Goal: Information Seeking & Learning: Understand process/instructions

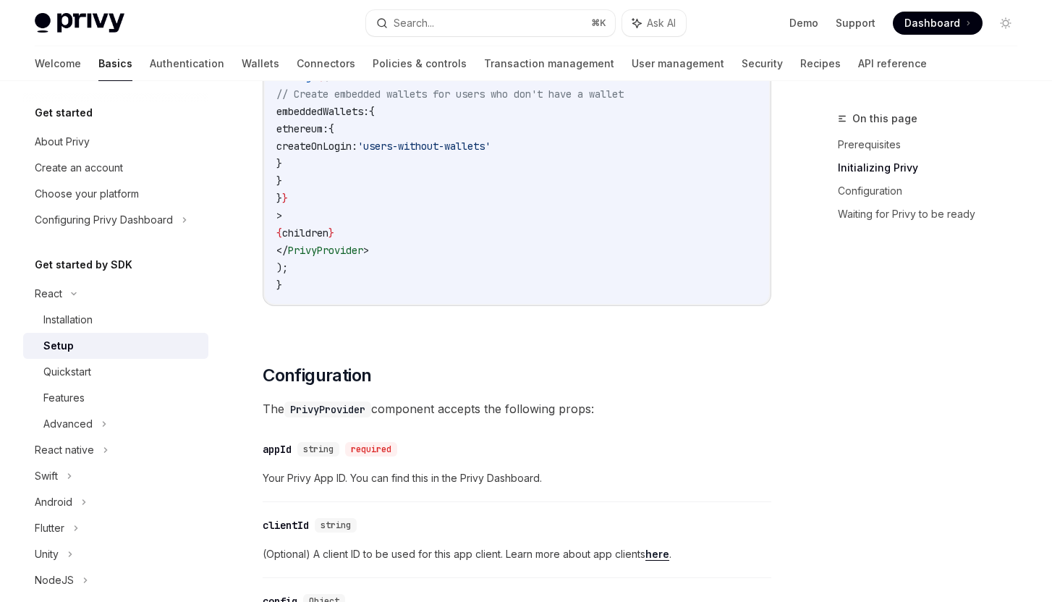
scroll to position [713, 0]
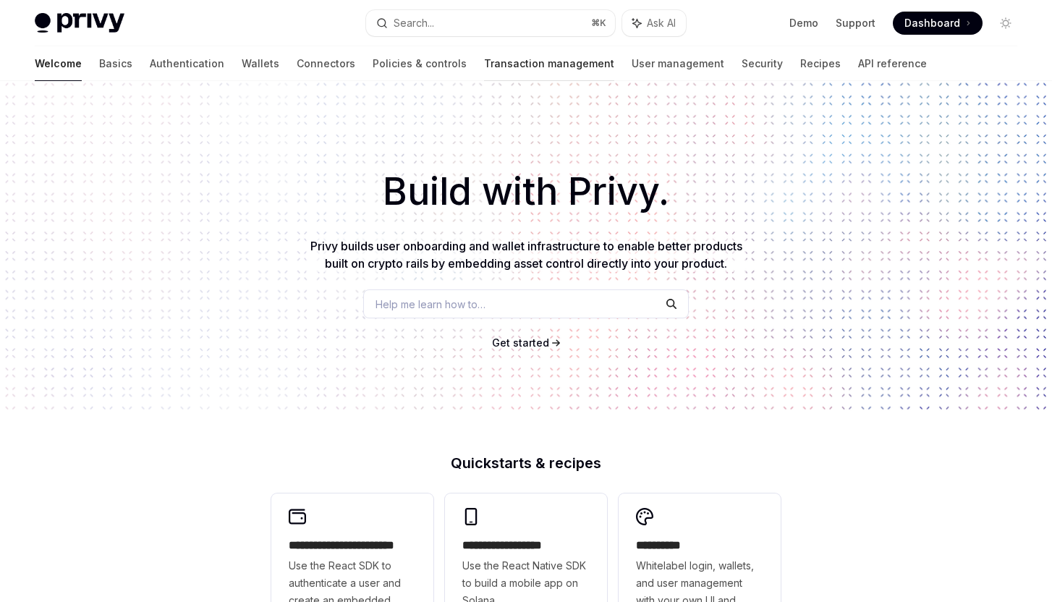
click at [484, 46] on link "Transaction management" at bounding box center [549, 63] width 130 height 35
type textarea "*"
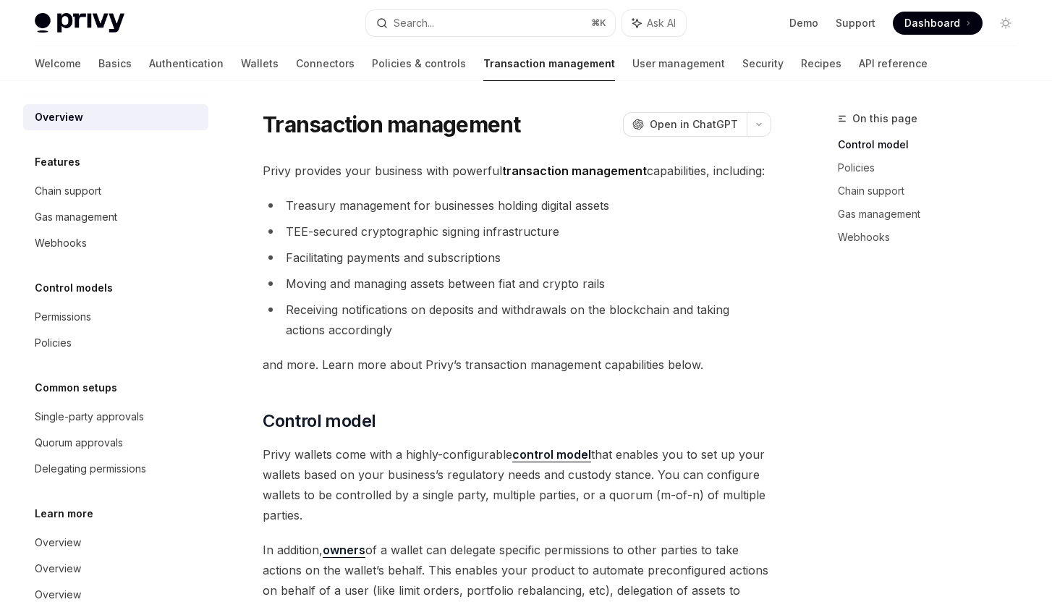
scroll to position [373, 0]
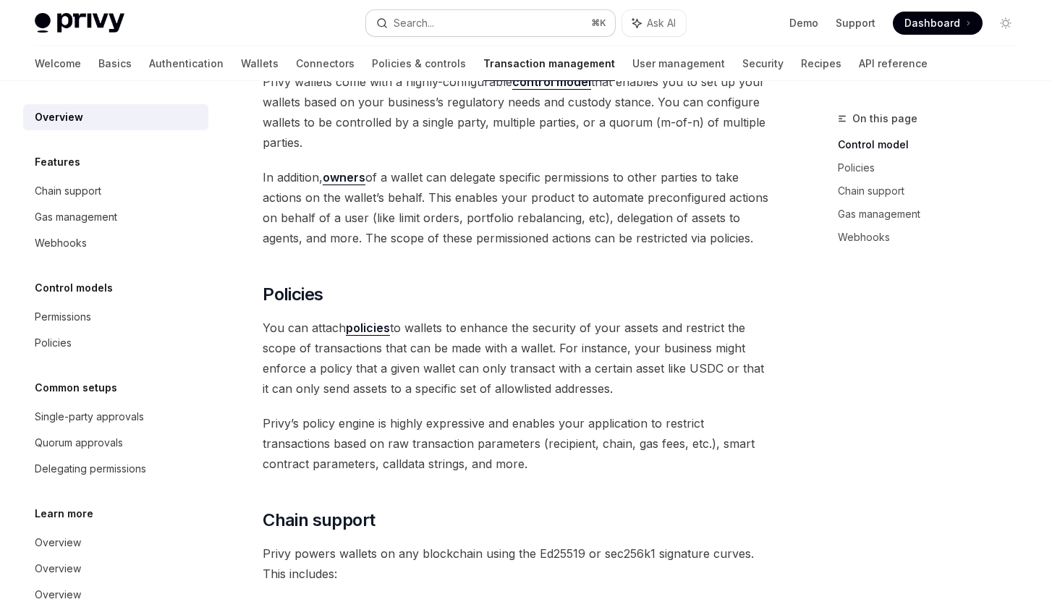
click at [452, 25] on button "Search... ⌘ K" at bounding box center [490, 23] width 249 height 26
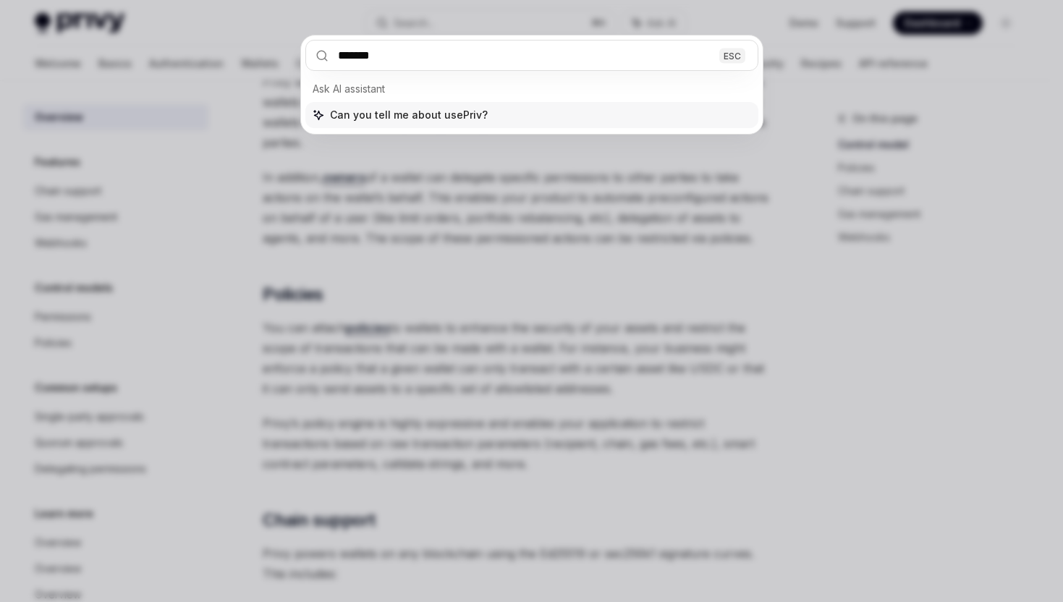
type input "********"
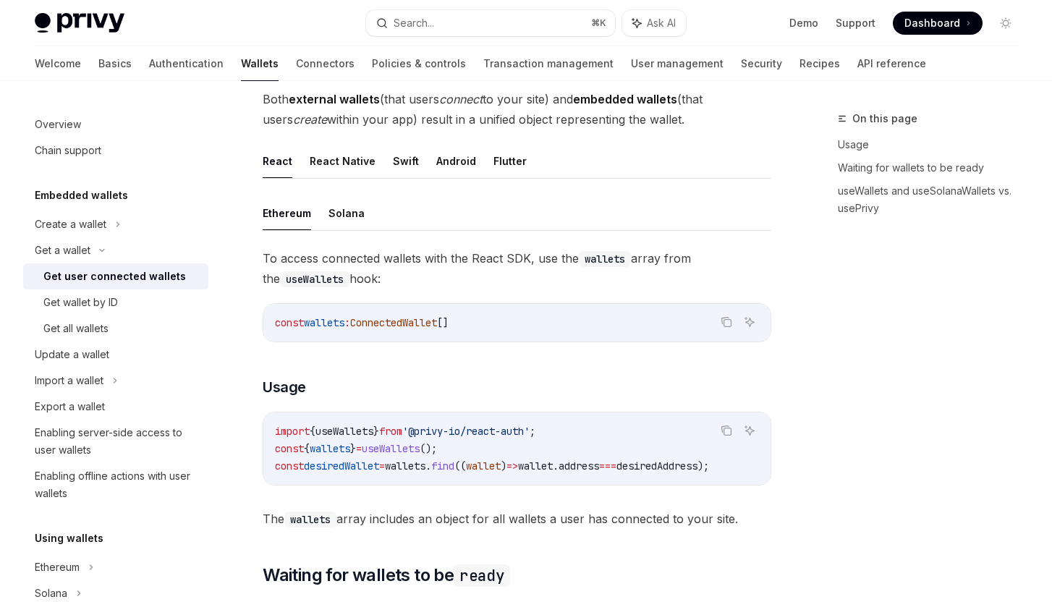
scroll to position [1229, 0]
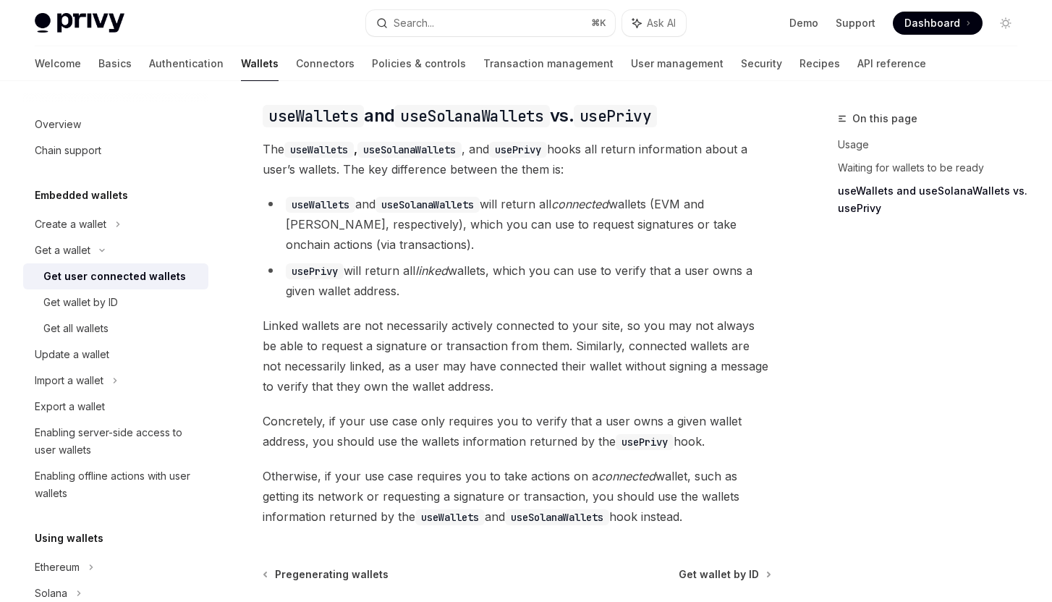
click at [462, 158] on code "useSolanaWallets" at bounding box center [409, 150] width 104 height 16
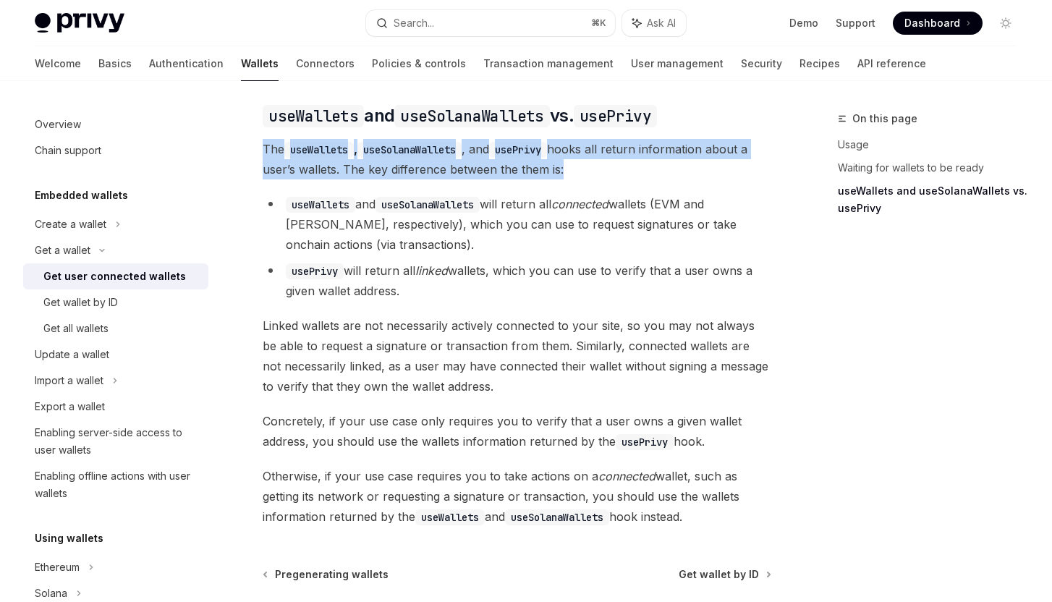
click at [381, 240] on li "useWallets and useSolanaWallets will return all connected wallets (EVM and Sola…" at bounding box center [517, 224] width 509 height 61
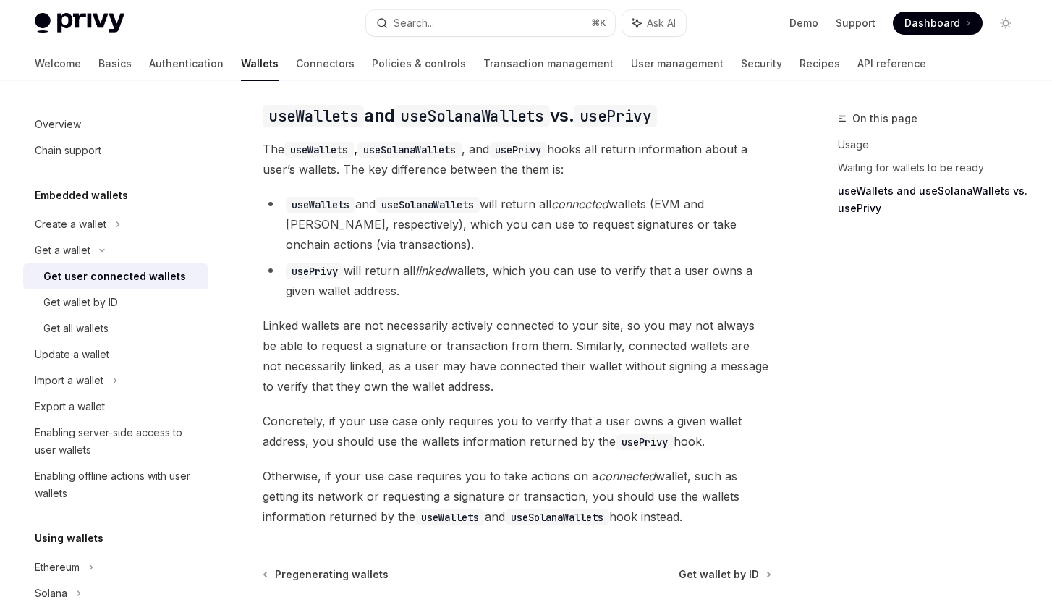
click at [381, 240] on li "useWallets and useSolanaWallets will return all connected wallets (EVM and Sola…" at bounding box center [517, 224] width 509 height 61
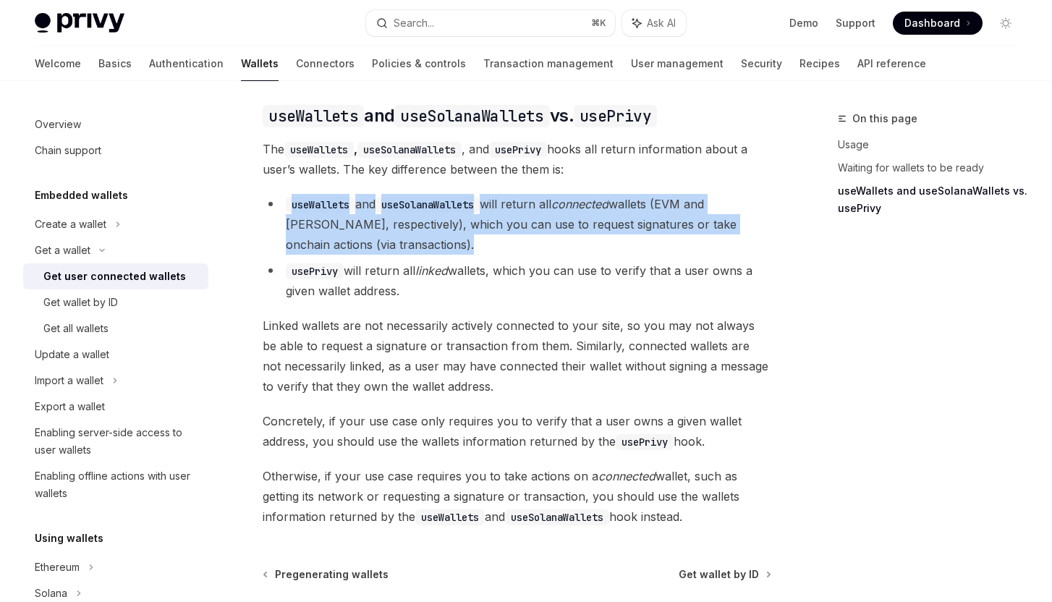
click at [375, 271] on li "usePrivy will return all linked wallets, which you can use to verify that a use…" at bounding box center [517, 281] width 509 height 41
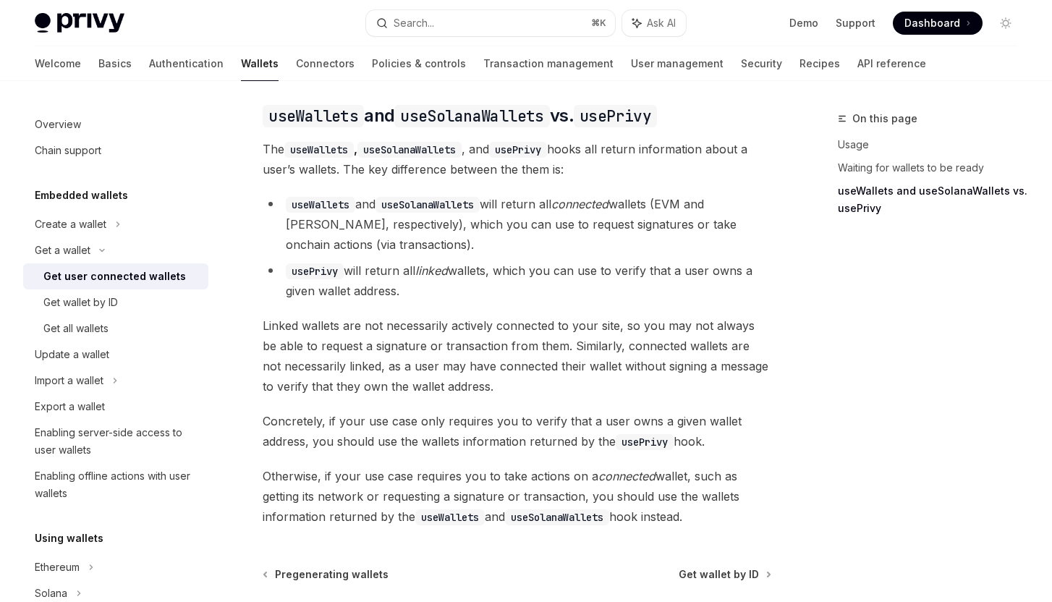
click at [375, 271] on li "usePrivy will return all linked wallets, which you can use to verify that a use…" at bounding box center [517, 281] width 509 height 41
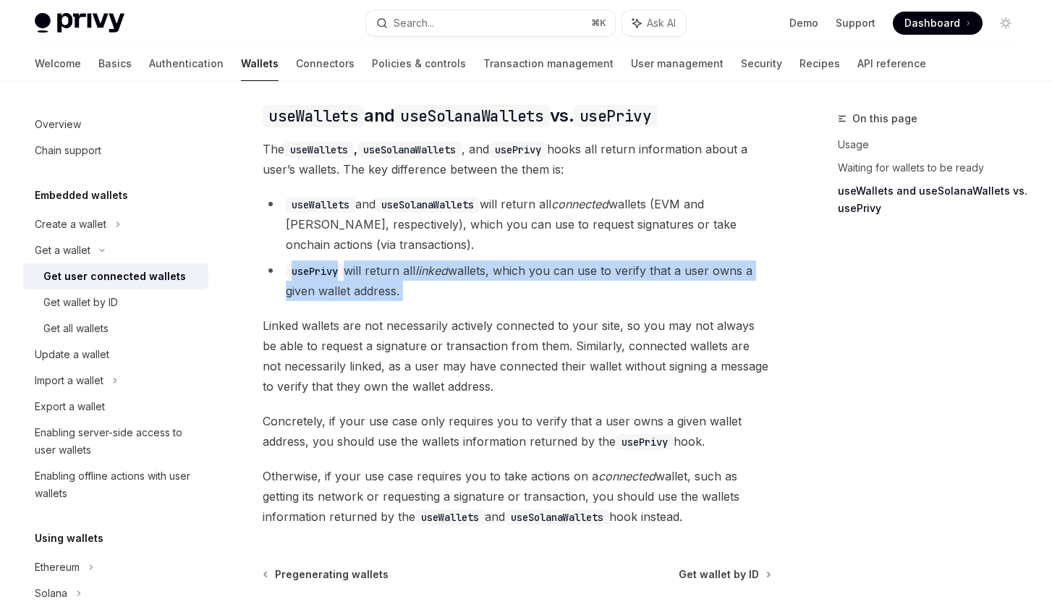
click at [386, 287] on li "usePrivy will return all linked wallets, which you can use to verify that a use…" at bounding box center [517, 281] width 509 height 41
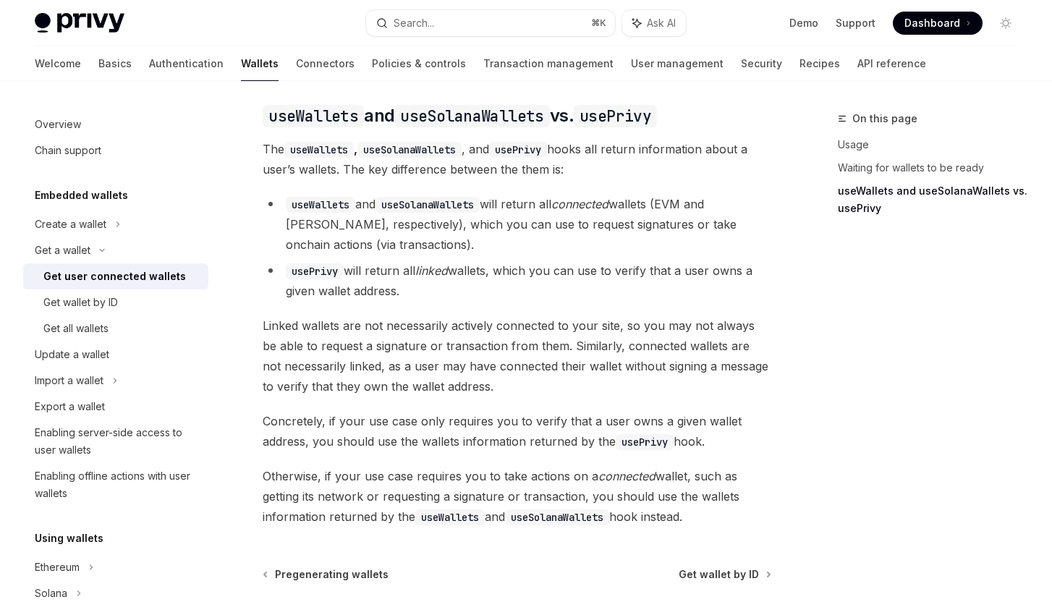
click at [386, 287] on li "usePrivy will return all linked wallets, which you can use to verify that a use…" at bounding box center [517, 281] width 509 height 41
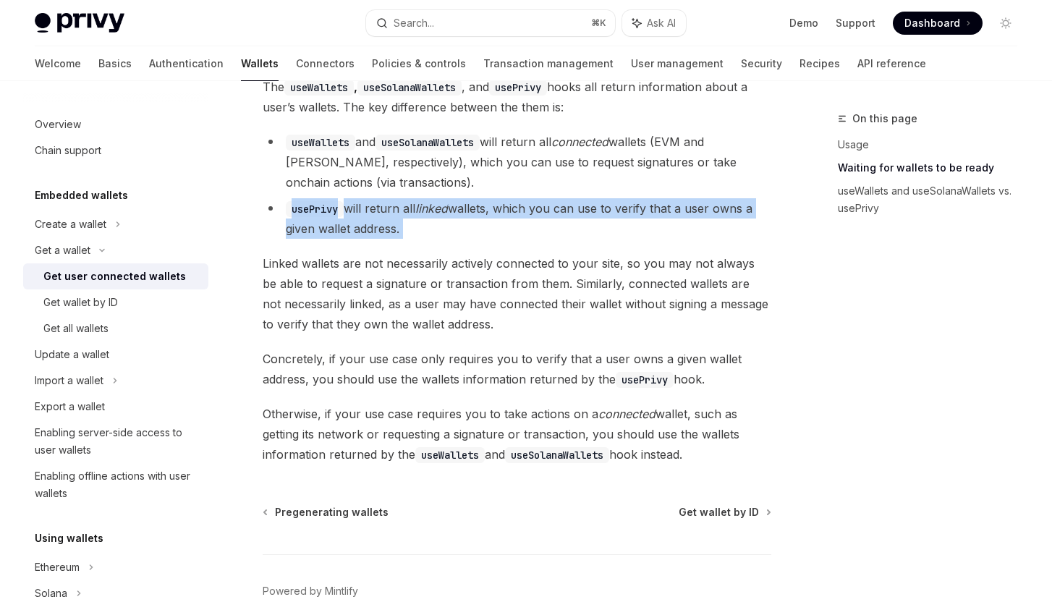
scroll to position [1072, 0]
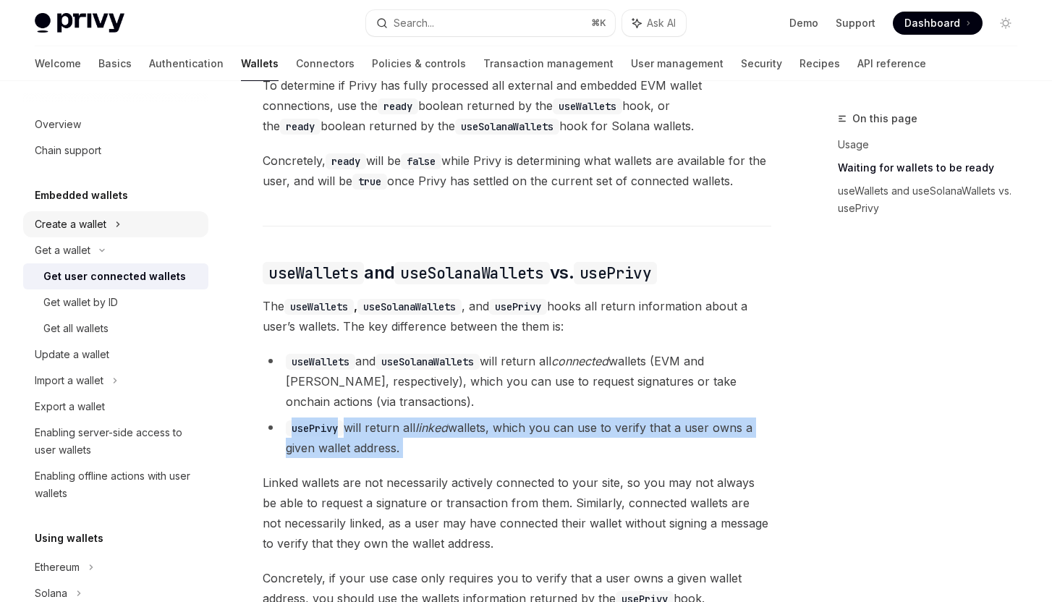
click at [111, 224] on div "Create a wallet" at bounding box center [115, 224] width 185 height 26
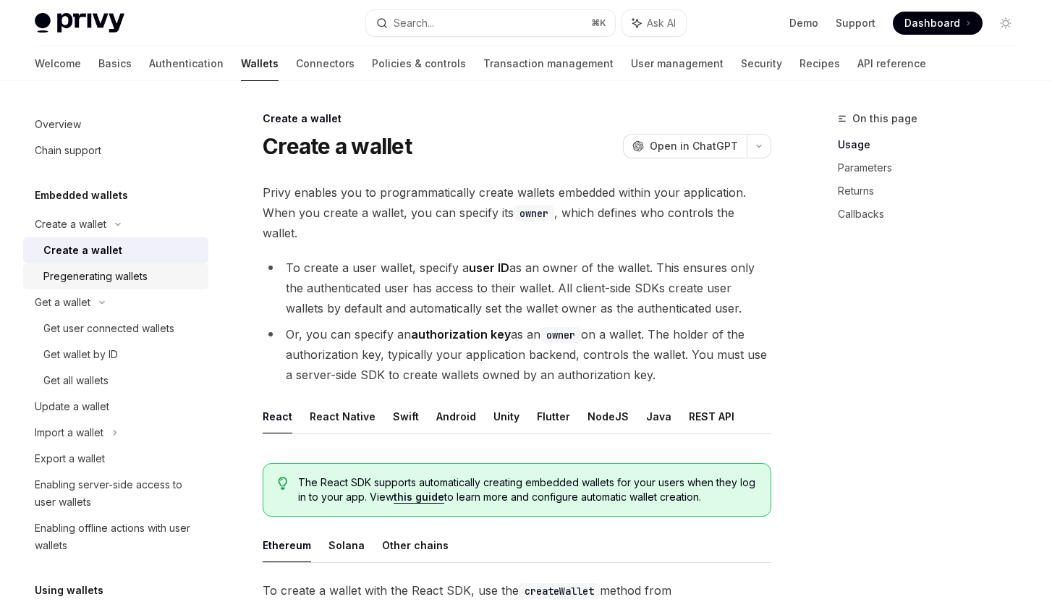
click at [98, 278] on div "Pregenerating wallets" at bounding box center [95, 276] width 104 height 17
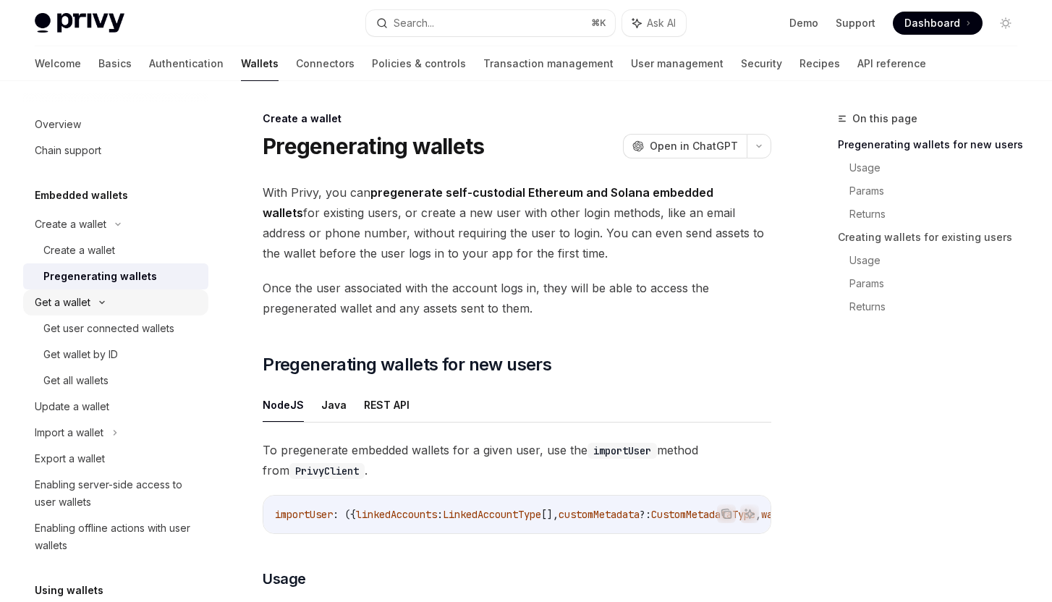
click at [82, 302] on div "Get a wallet" at bounding box center [63, 302] width 56 height 17
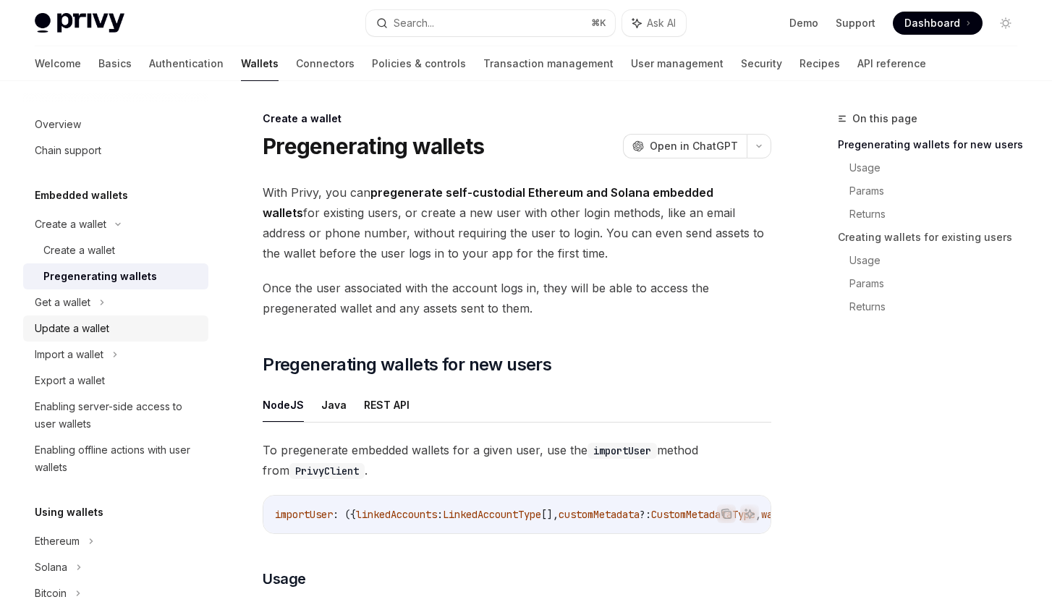
click at [84, 320] on div "Update a wallet" at bounding box center [72, 328] width 75 height 17
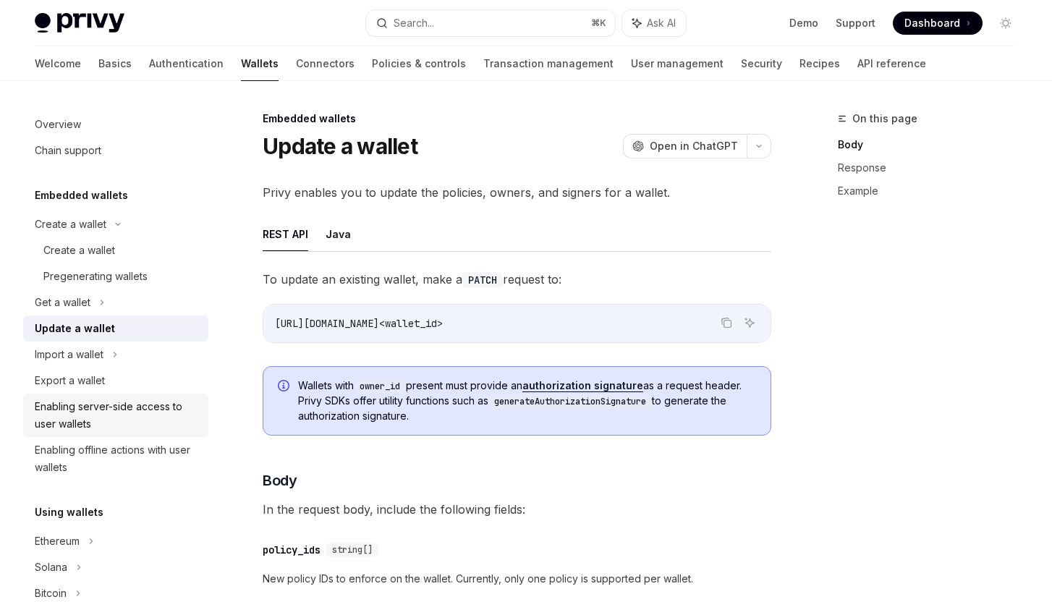
click at [92, 399] on div "Enabling server-side access to user wallets" at bounding box center [117, 415] width 165 height 35
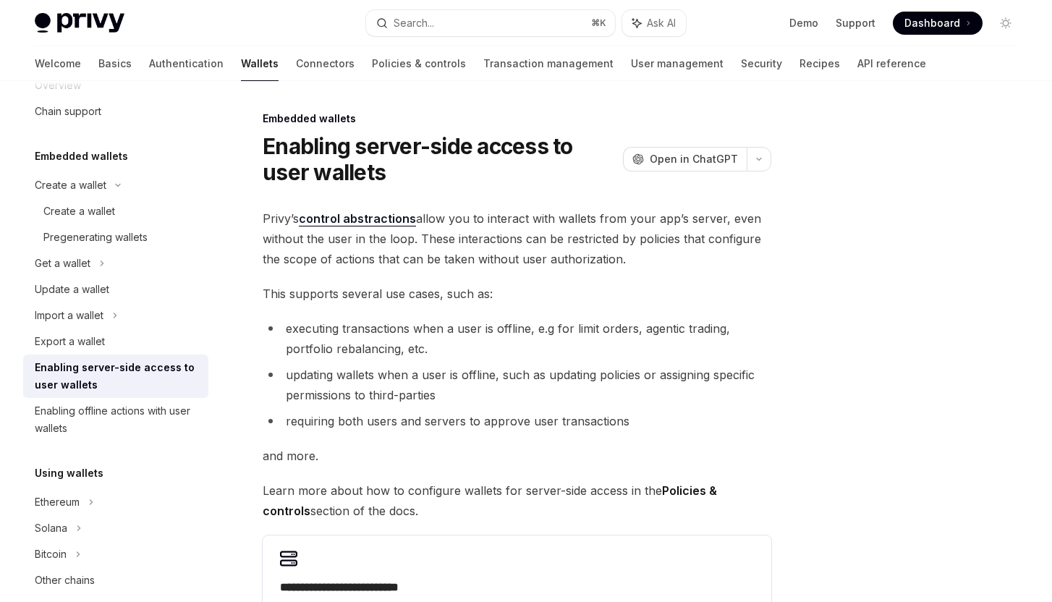
scroll to position [56, 0]
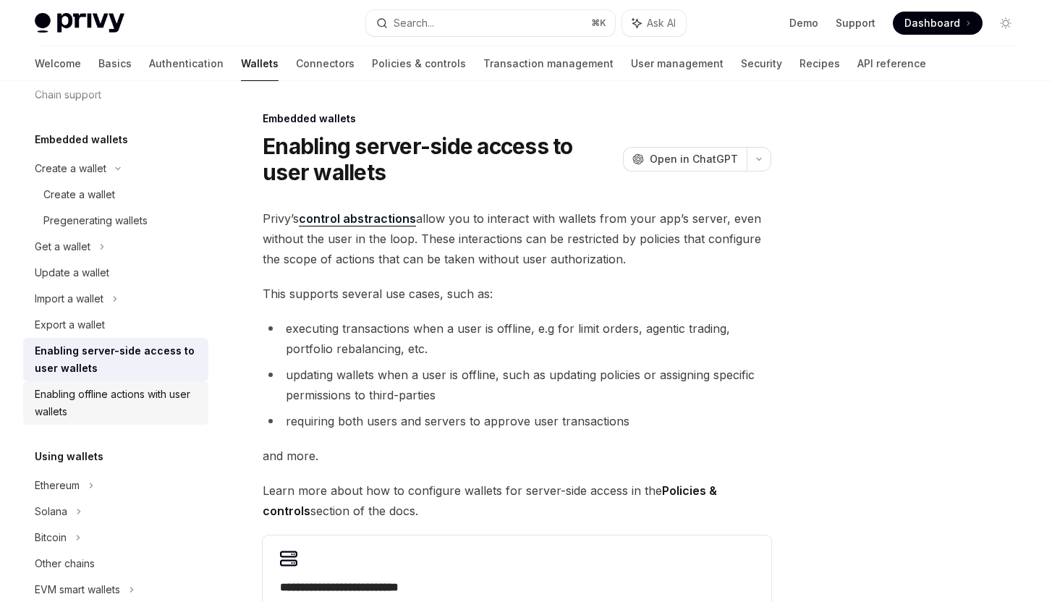
click at [109, 404] on div "Enabling offline actions with user wallets" at bounding box center [117, 403] width 165 height 35
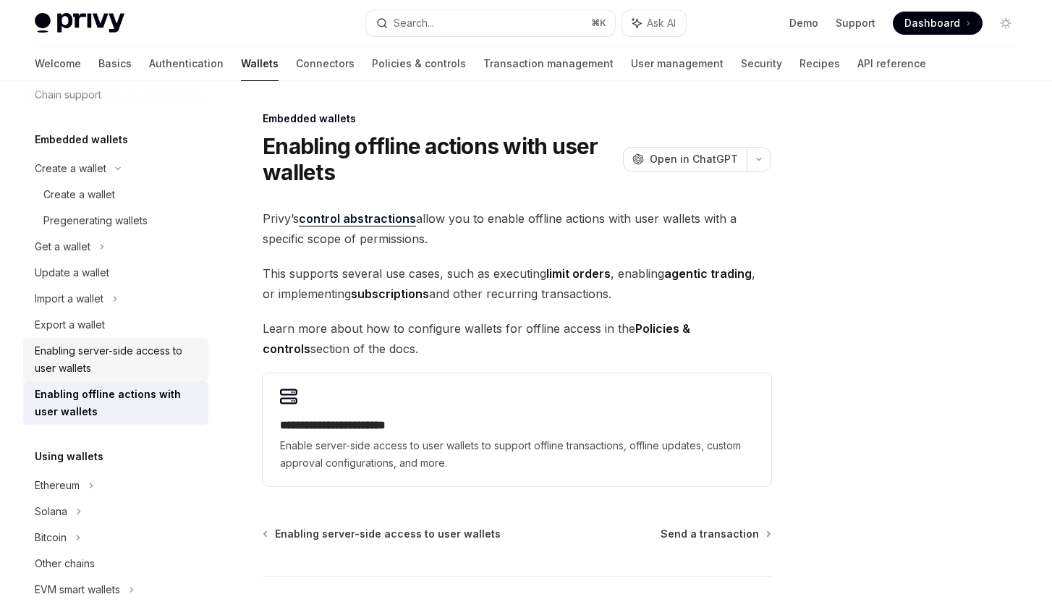
click at [132, 370] on div "Enabling server-side access to user wallets" at bounding box center [117, 359] width 165 height 35
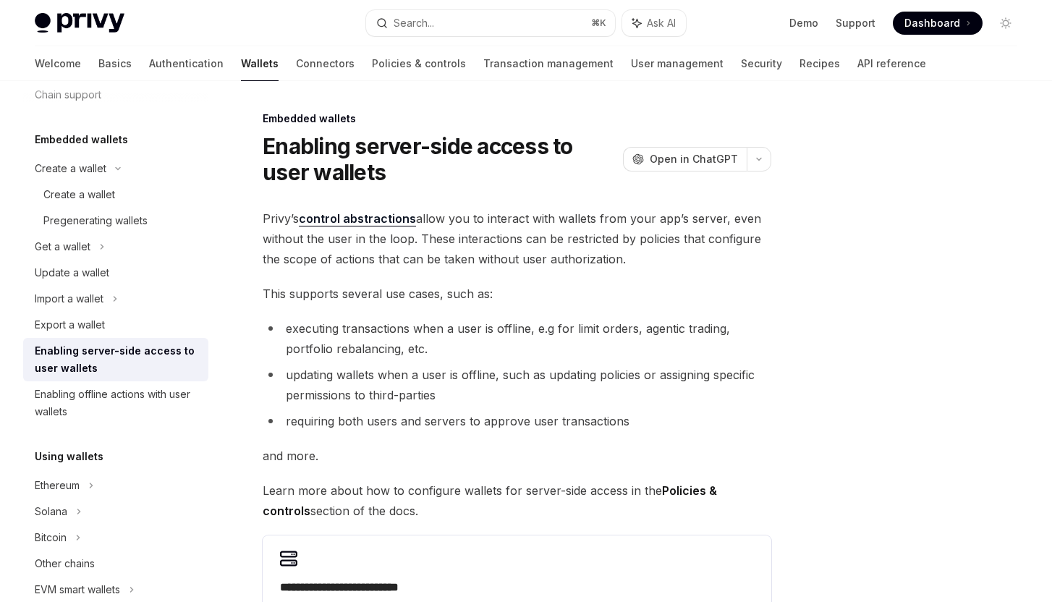
click at [381, 271] on div "**********" at bounding box center [517, 428] width 509 height 440
click at [379, 252] on span "Privy’s control abstractions allow you to interact with wallets from your app’s…" at bounding box center [517, 238] width 509 height 61
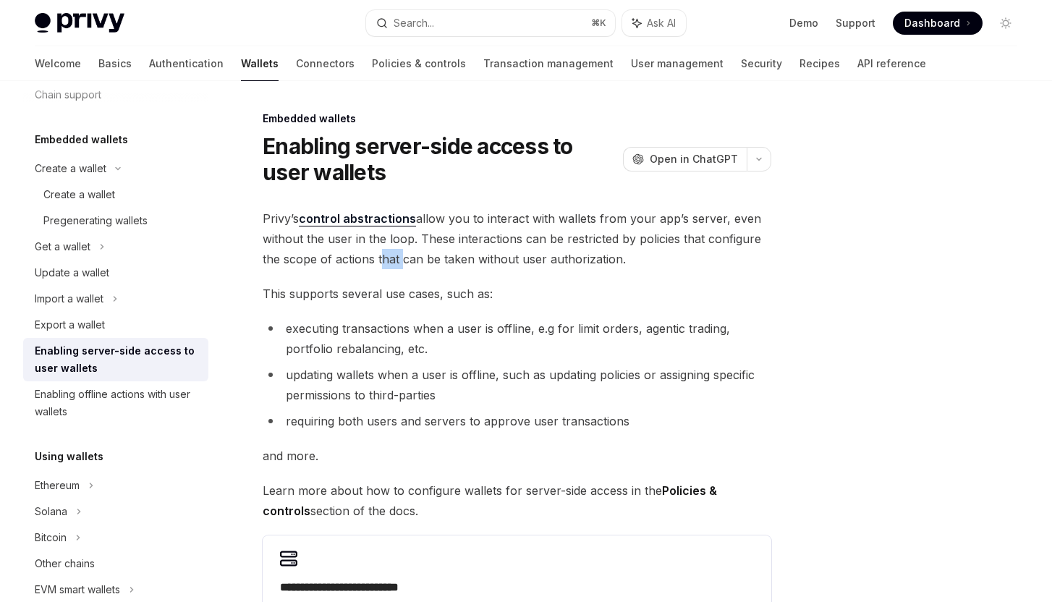
click at [379, 252] on span "Privy’s control abstractions allow you to interact with wallets from your app’s…" at bounding box center [517, 238] width 509 height 61
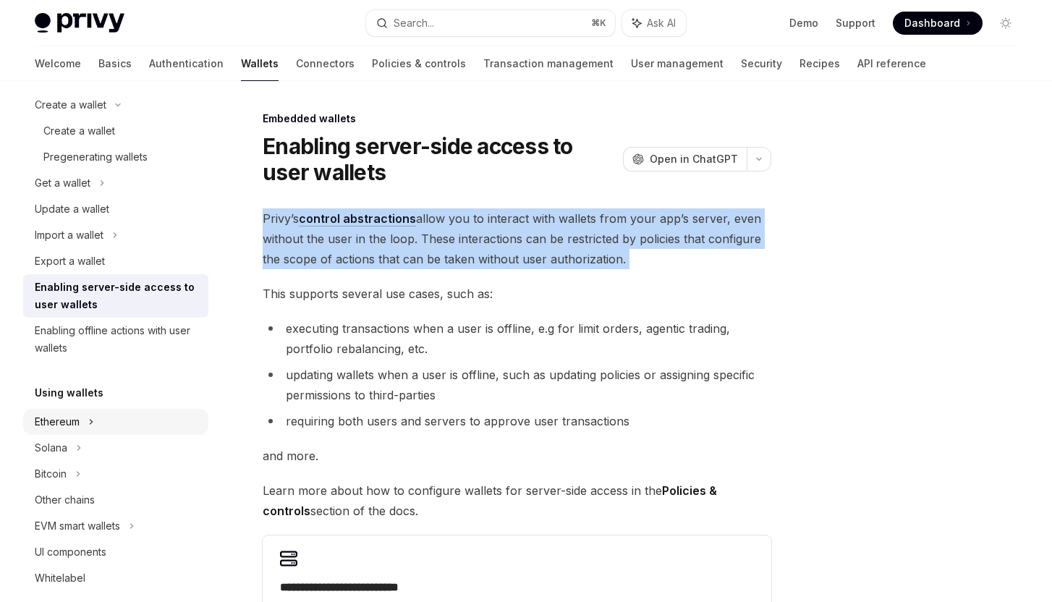
scroll to position [140, 0]
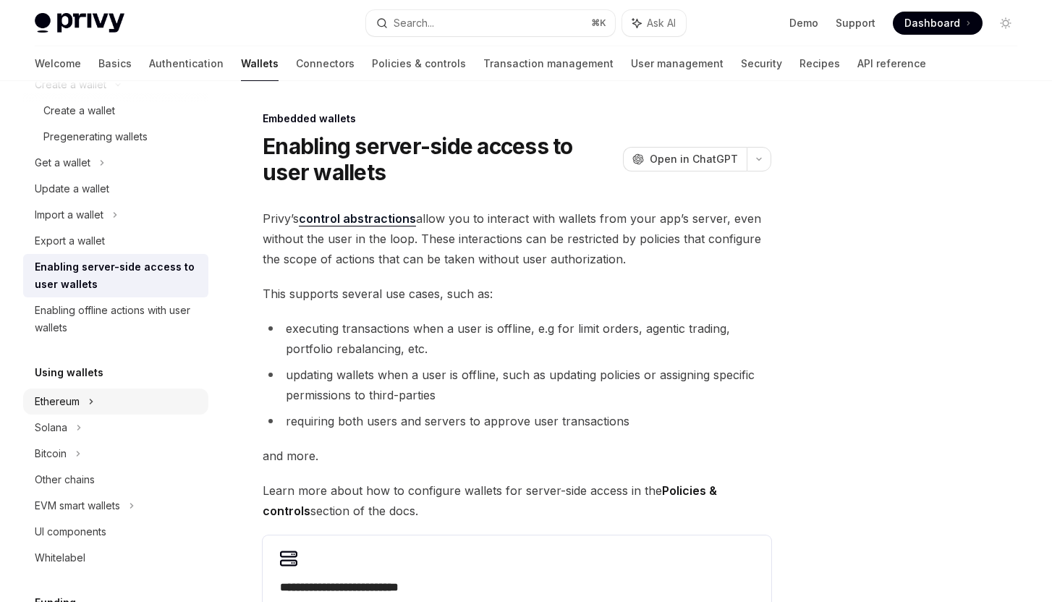
click at [84, 404] on div "Ethereum" at bounding box center [115, 402] width 185 height 26
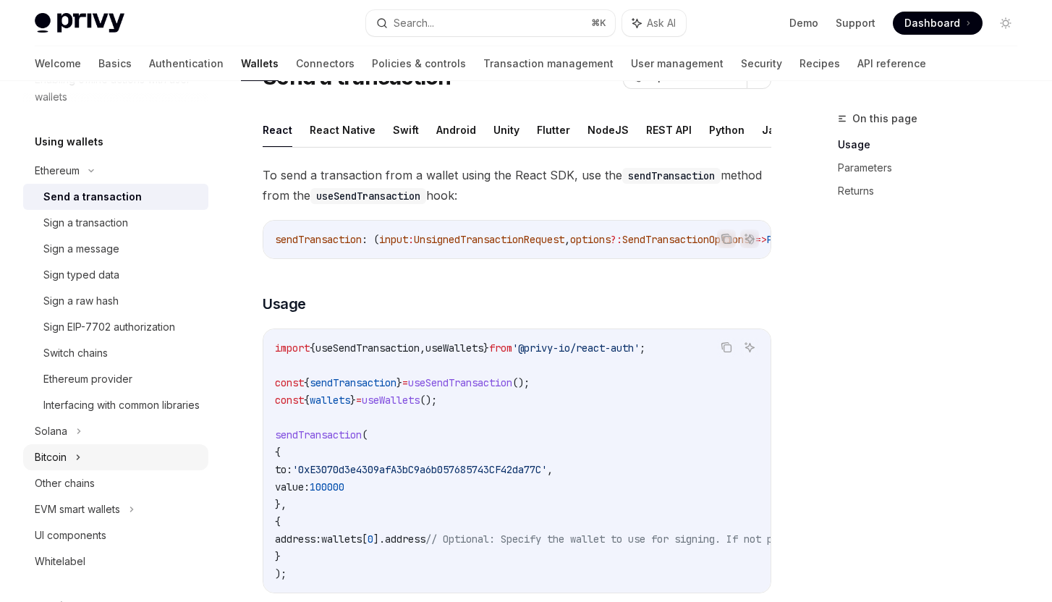
scroll to position [373, 0]
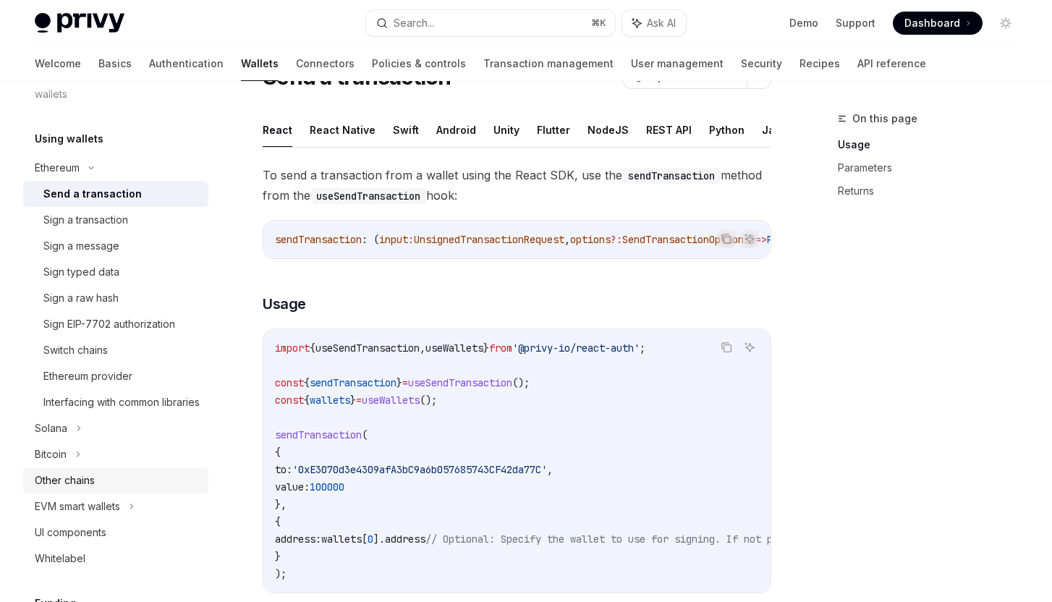
click at [111, 489] on div "Other chains" at bounding box center [117, 480] width 165 height 17
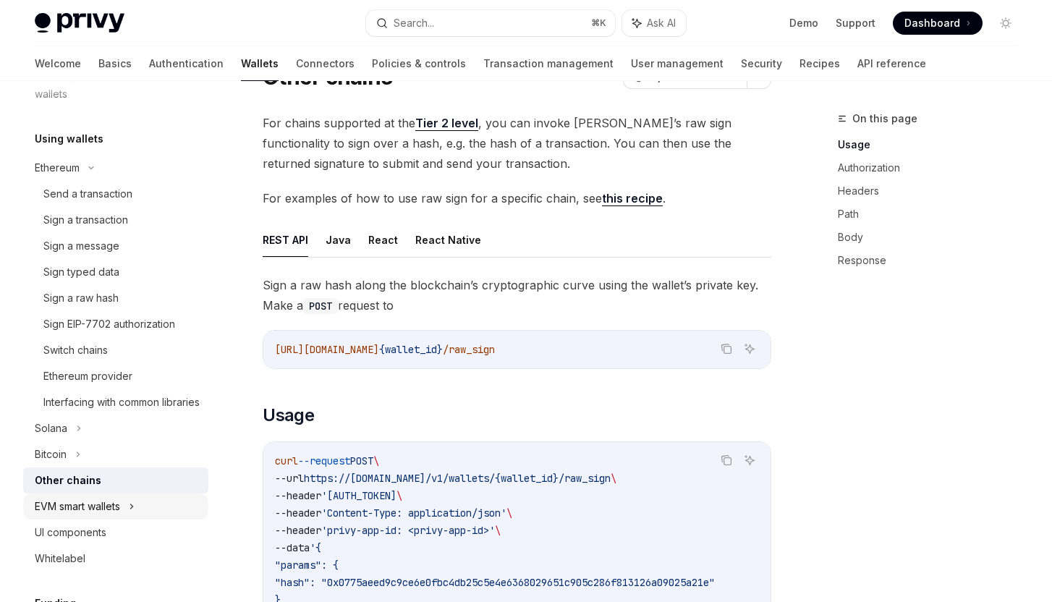
click at [111, 515] on div "EVM smart wallets" at bounding box center [77, 506] width 85 height 17
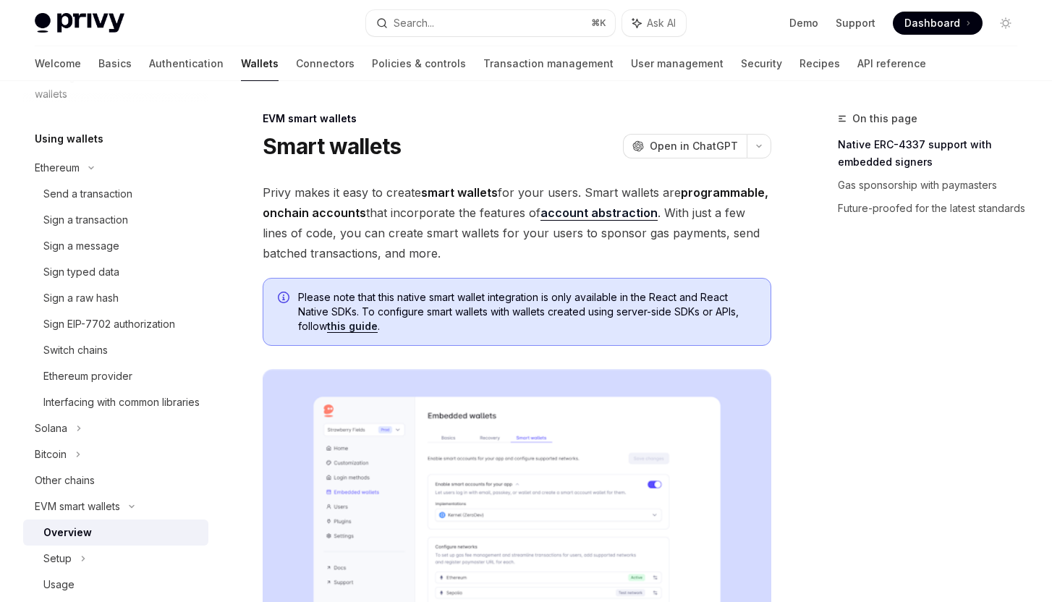
click at [451, 237] on span "Privy makes it easy to create smart wallets for your users. Smart wallets are p…" at bounding box center [517, 222] width 509 height 81
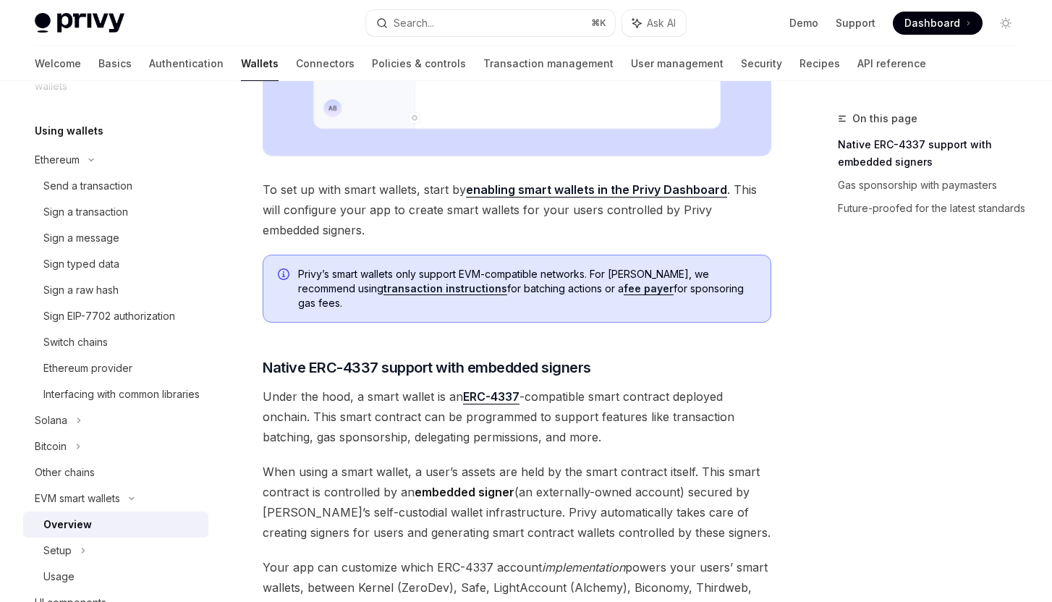
scroll to position [389, 0]
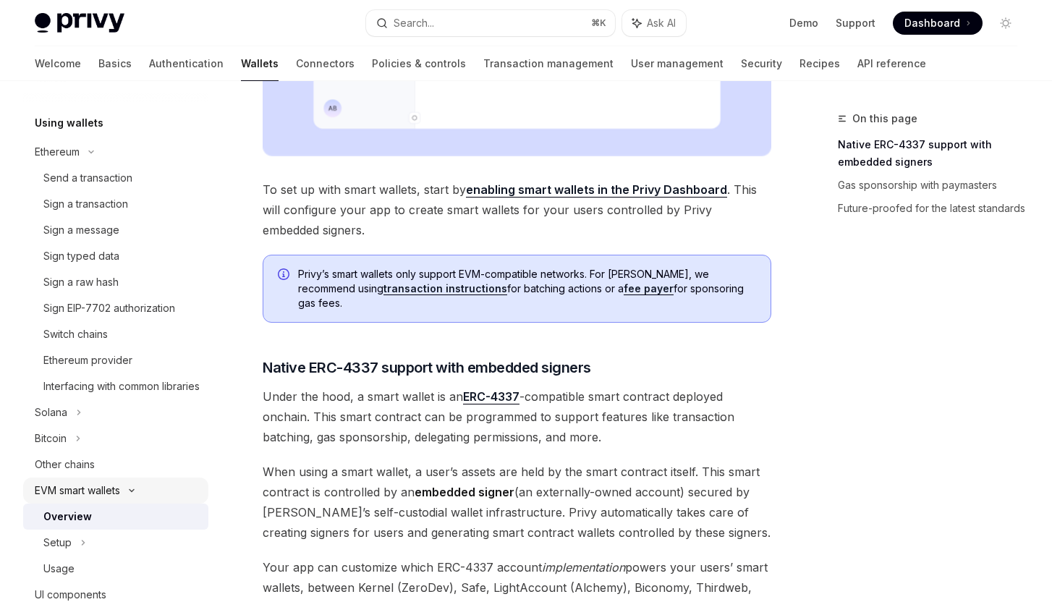
click at [137, 504] on div "EVM smart wallets" at bounding box center [115, 491] width 185 height 26
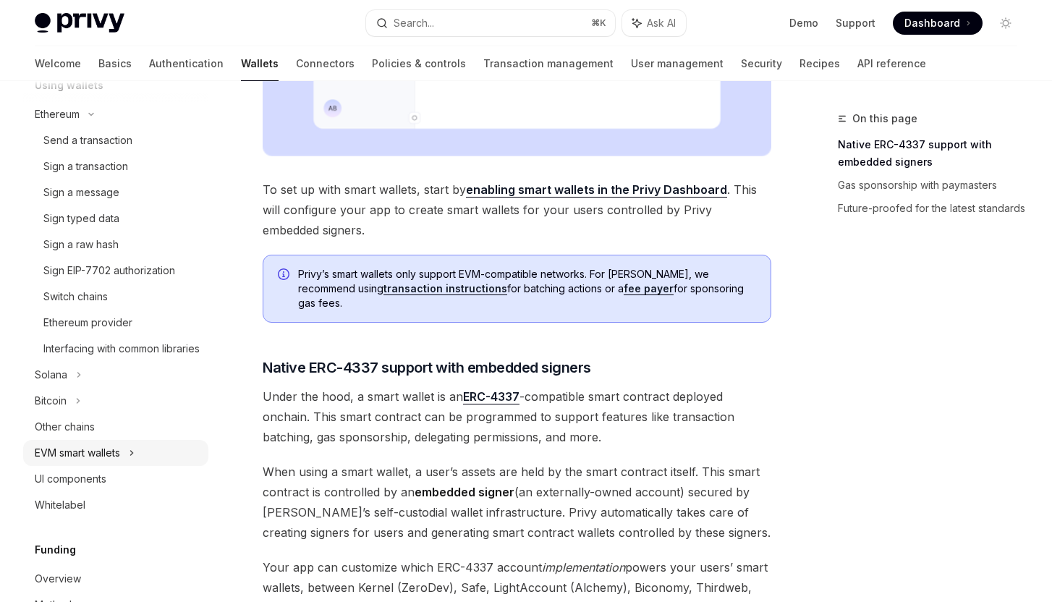
scroll to position [428, 0]
click at [118, 487] on div "UI components" at bounding box center [117, 478] width 165 height 17
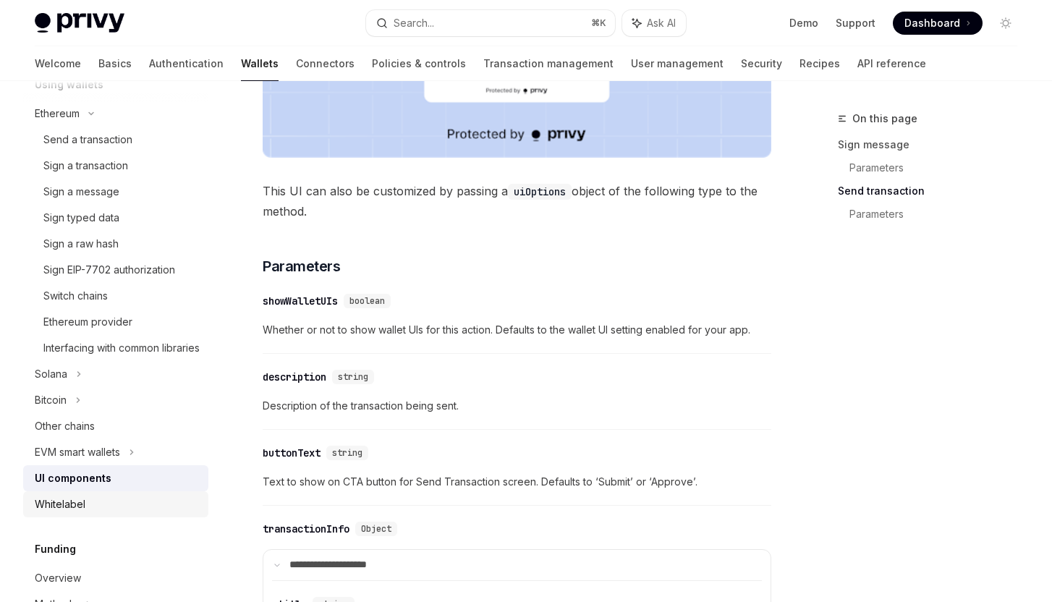
scroll to position [708, 0]
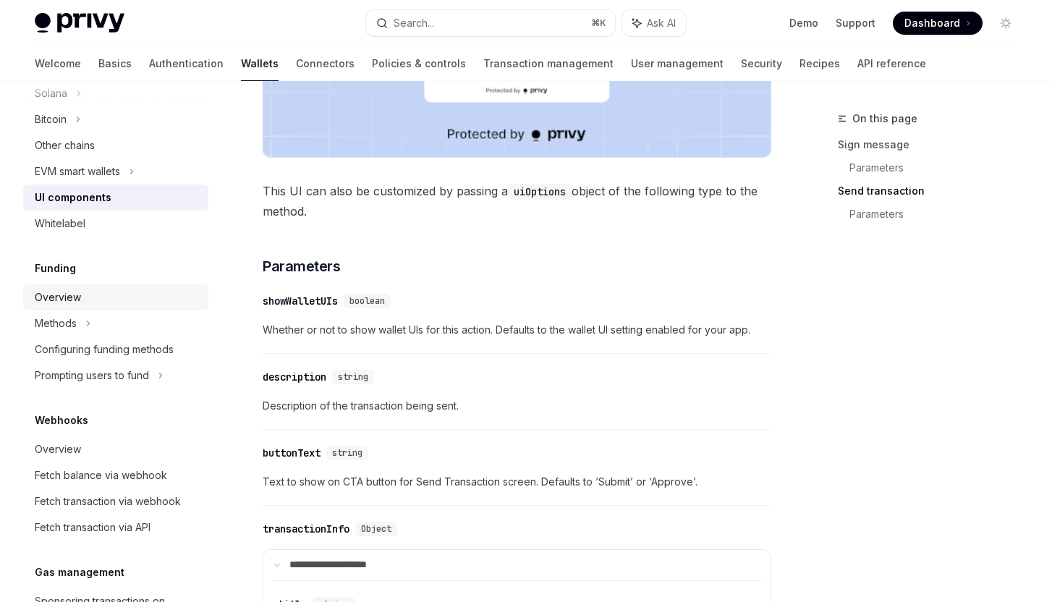
click at [109, 306] on div "Overview" at bounding box center [117, 297] width 165 height 17
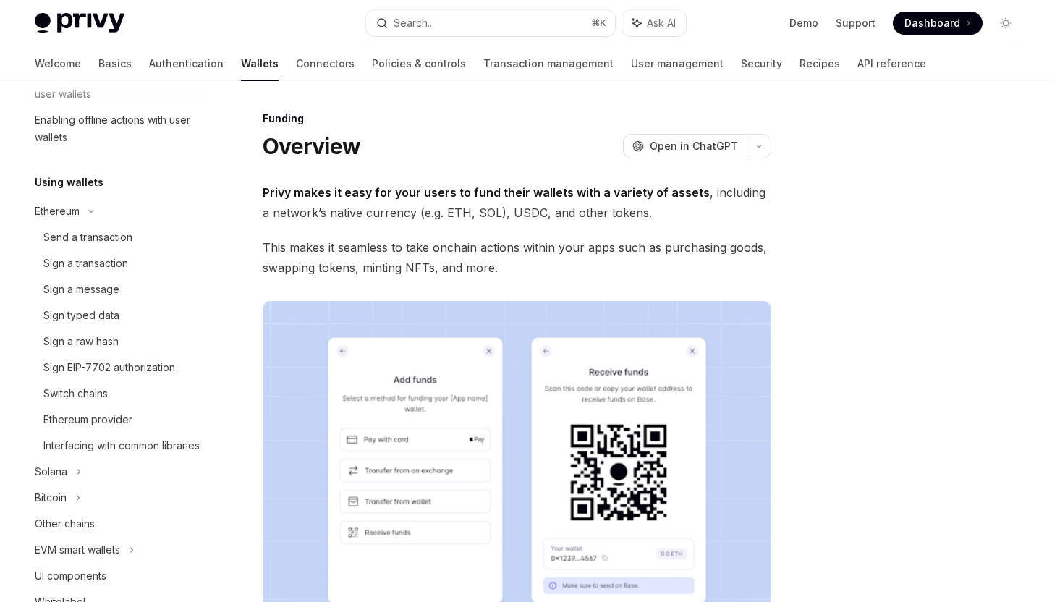
scroll to position [305, 0]
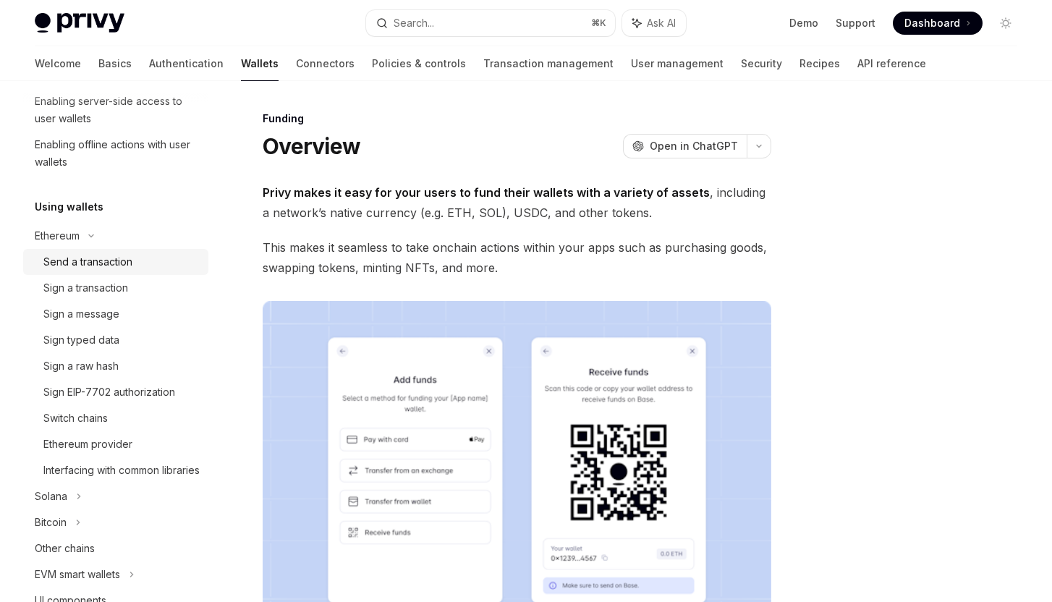
click at [99, 269] on div "Send a transaction" at bounding box center [87, 261] width 89 height 17
type textarea "*"
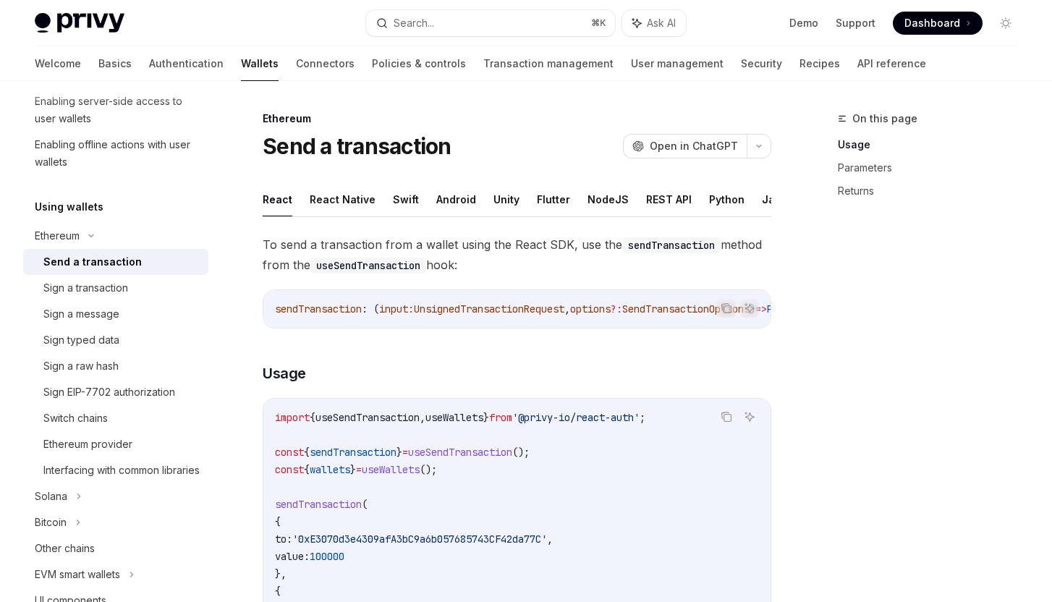
click at [426, 274] on code "useSendTransaction" at bounding box center [368, 266] width 116 height 16
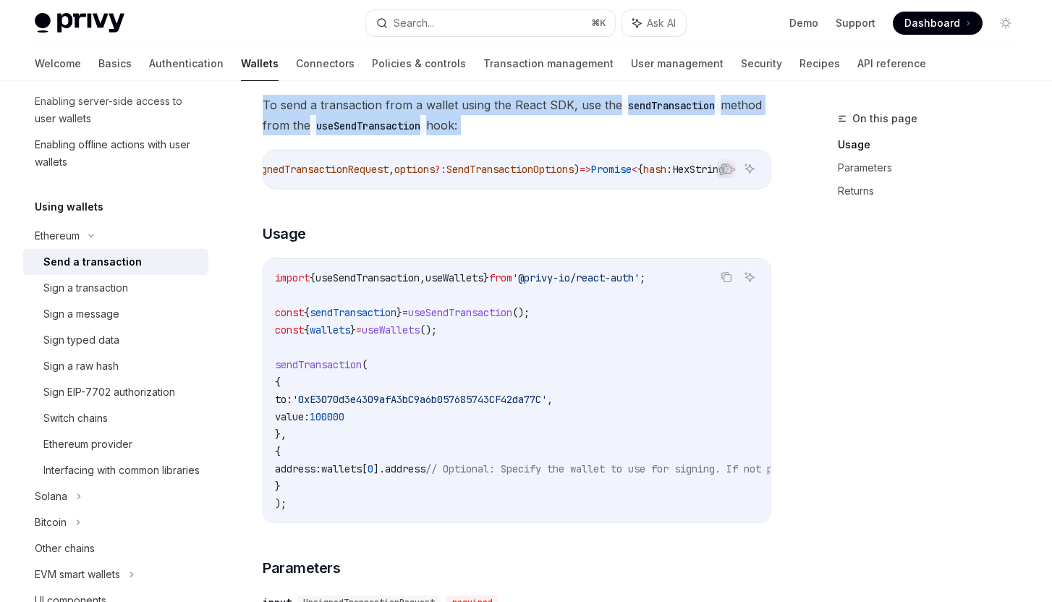
scroll to position [201, 0]
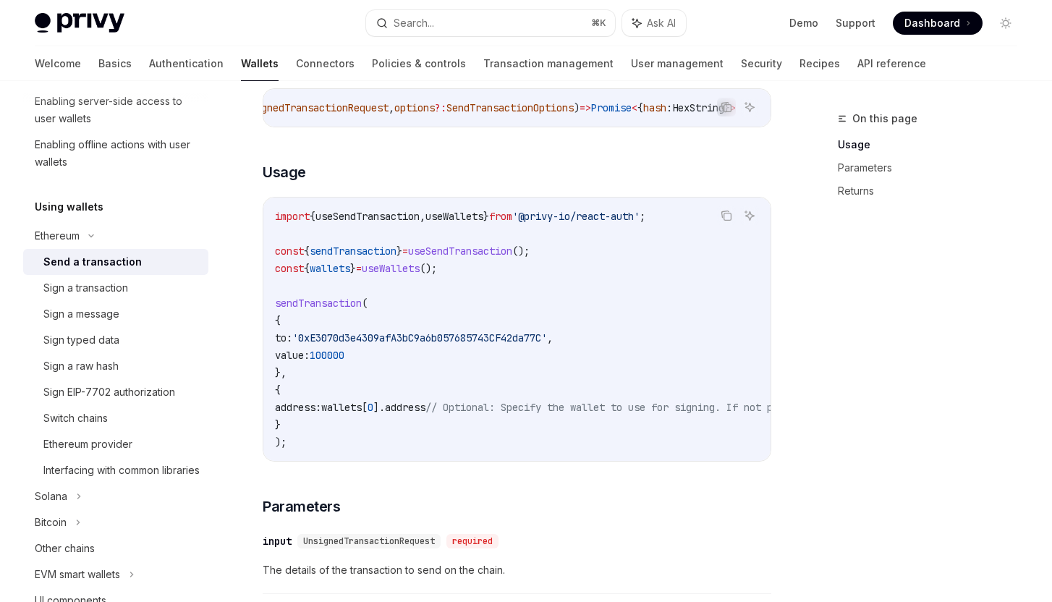
click at [420, 223] on span "useSendTransaction" at bounding box center [368, 216] width 104 height 13
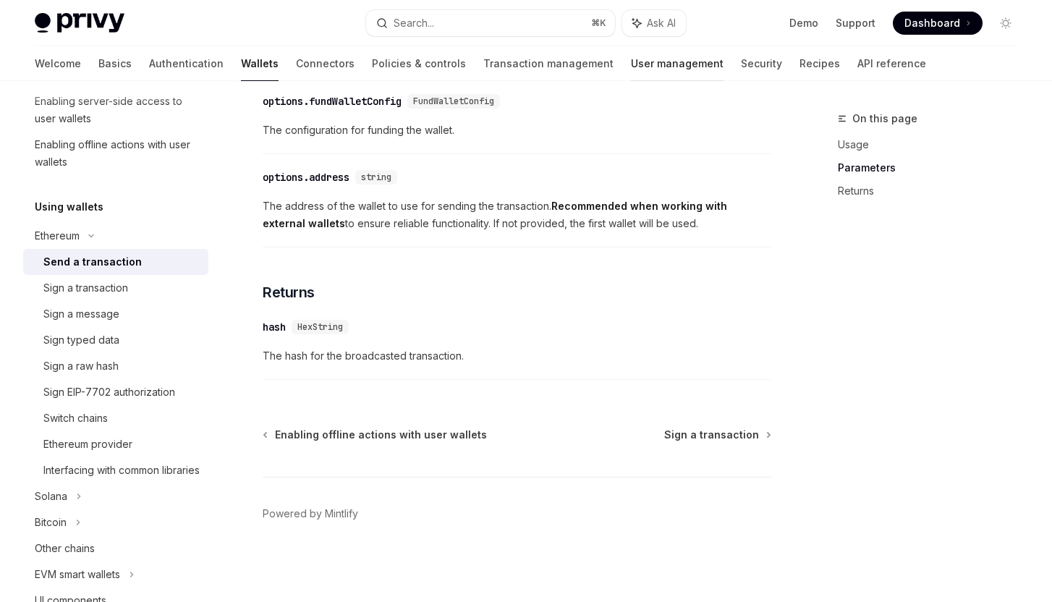
scroll to position [816, 0]
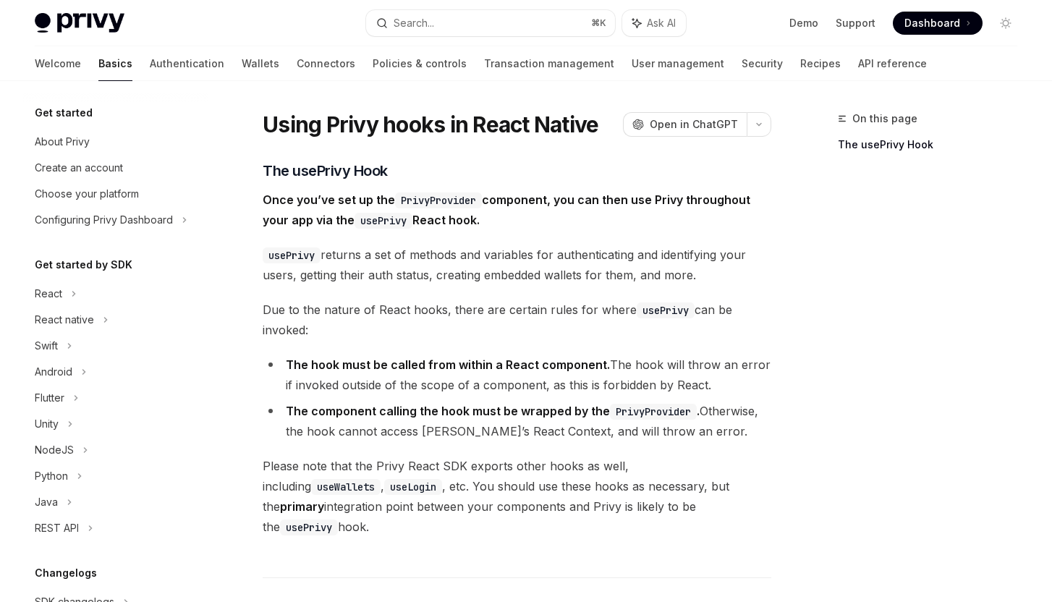
click at [492, 200] on strong "Once you’ve set up the PrivyProvider component, you can then use Privy througho…" at bounding box center [507, 209] width 488 height 35
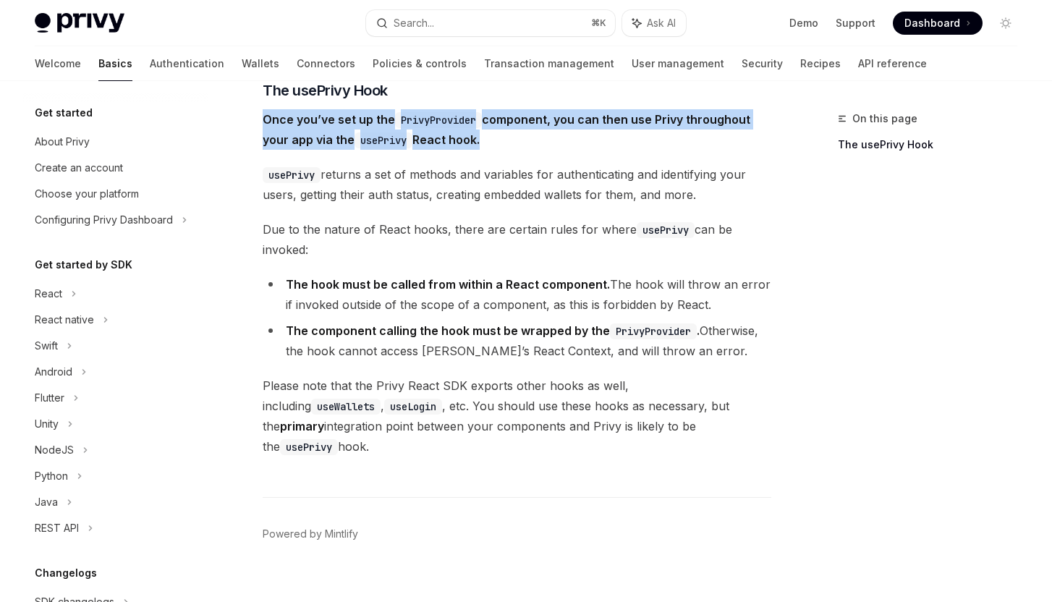
scroll to position [26, 0]
